Goal: Task Accomplishment & Management: Manage account settings

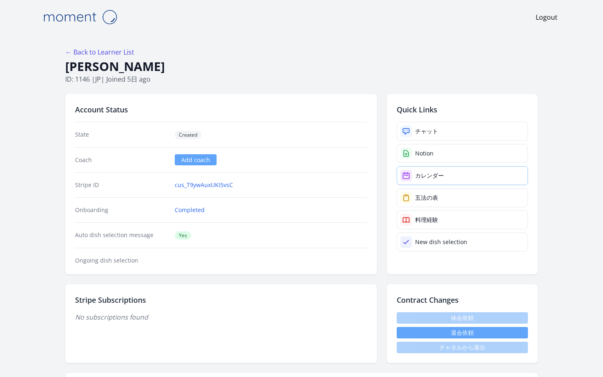
click at [424, 166] on link "カレンダー" at bounding box center [462, 175] width 131 height 19
click at [134, 48] on link "← Back to Learner List" at bounding box center [99, 52] width 69 height 9
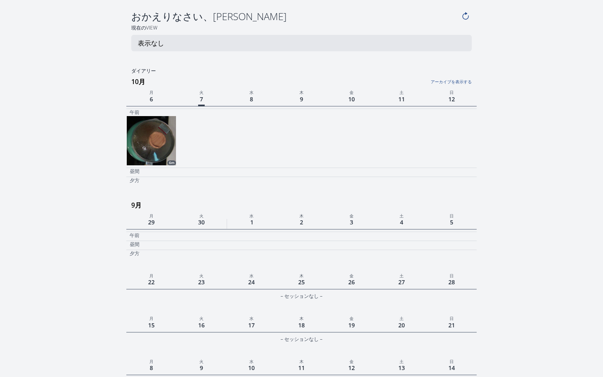
click at [161, 119] on img at bounding box center [151, 140] width 49 height 49
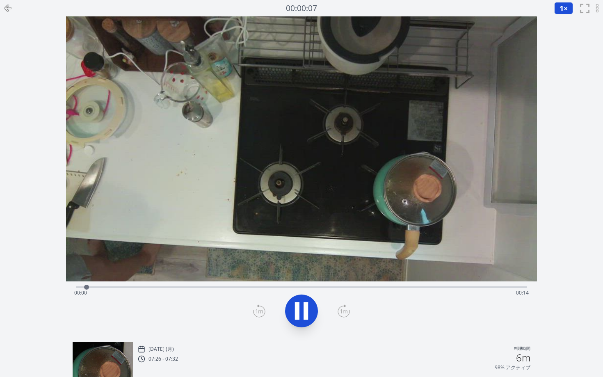
drag, startPoint x: 356, startPoint y: 255, endPoint x: 356, endPoint y: 263, distance: 8.6
click at [356, 263] on video at bounding box center [301, 148] width 471 height 265
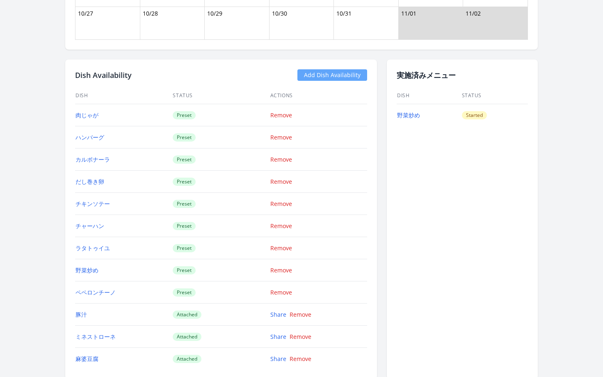
scroll to position [1041, 0]
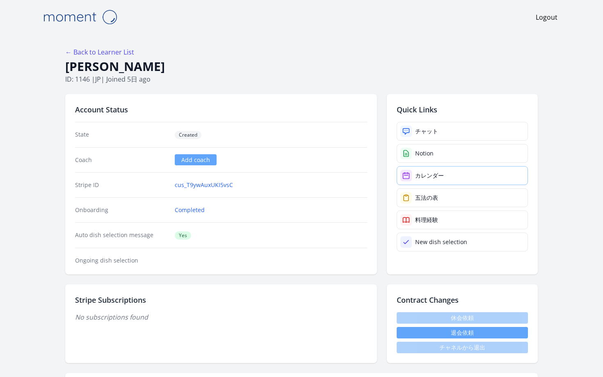
click at [415, 172] on div "カレンダー" at bounding box center [429, 176] width 29 height 8
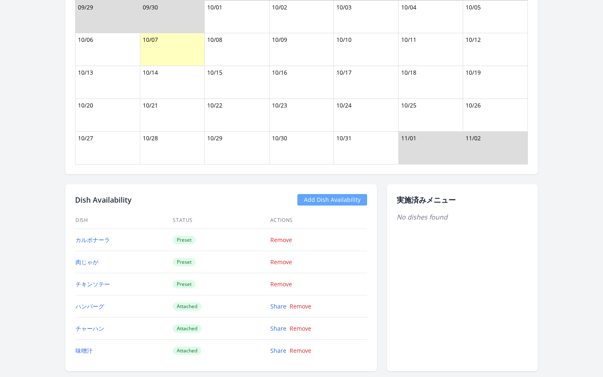
scroll to position [910, 0]
